Goal: Book appointment/travel/reservation

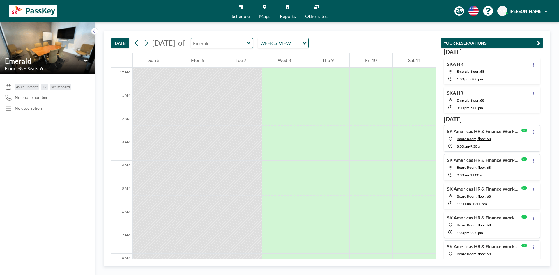
click at [239, 43] on input "text" at bounding box center [219, 43] width 56 height 10
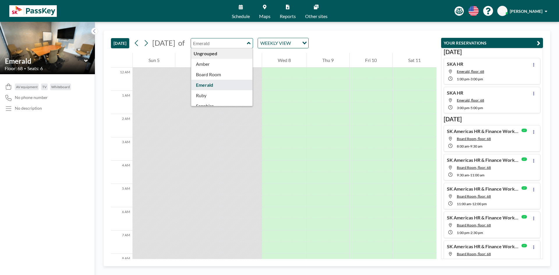
type input "Emerald"
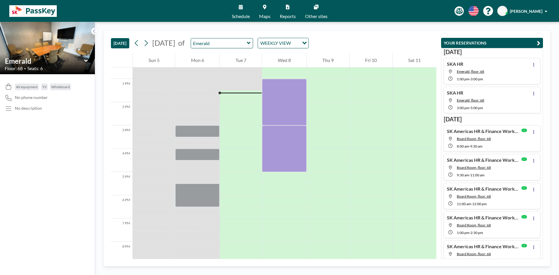
scroll to position [291, 0]
click at [245, 130] on div at bounding box center [241, 132] width 42 height 12
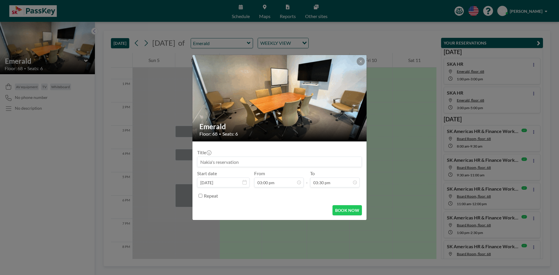
click at [238, 159] on input at bounding box center [279, 162] width 164 height 10
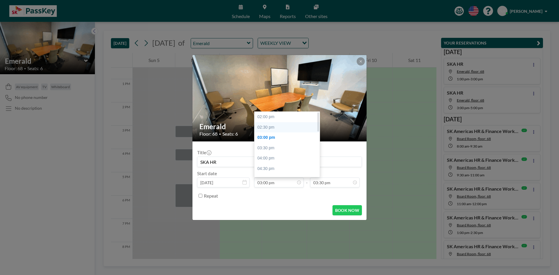
type input "SKA HR"
click at [274, 130] on div "02:30 pm" at bounding box center [289, 127] width 68 height 10
type input "02:30 pm"
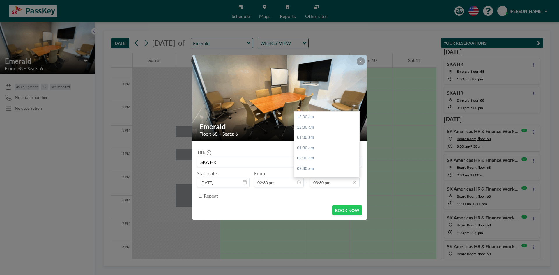
scroll to position [321, 0]
click at [330, 183] on input "03:30 pm" at bounding box center [335, 183] width 50 height 10
click at [307, 165] on div "03:00 pm" at bounding box center [328, 165] width 68 height 10
type input "03:00 pm"
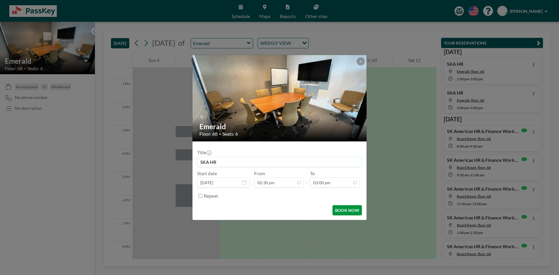
scroll to position [311, 0]
click at [338, 208] on button "BOOK NOW" at bounding box center [347, 210] width 29 height 10
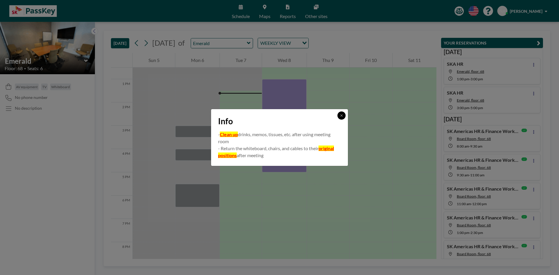
click at [341, 113] on button at bounding box center [342, 116] width 8 height 8
